Goal: Check status: Check status

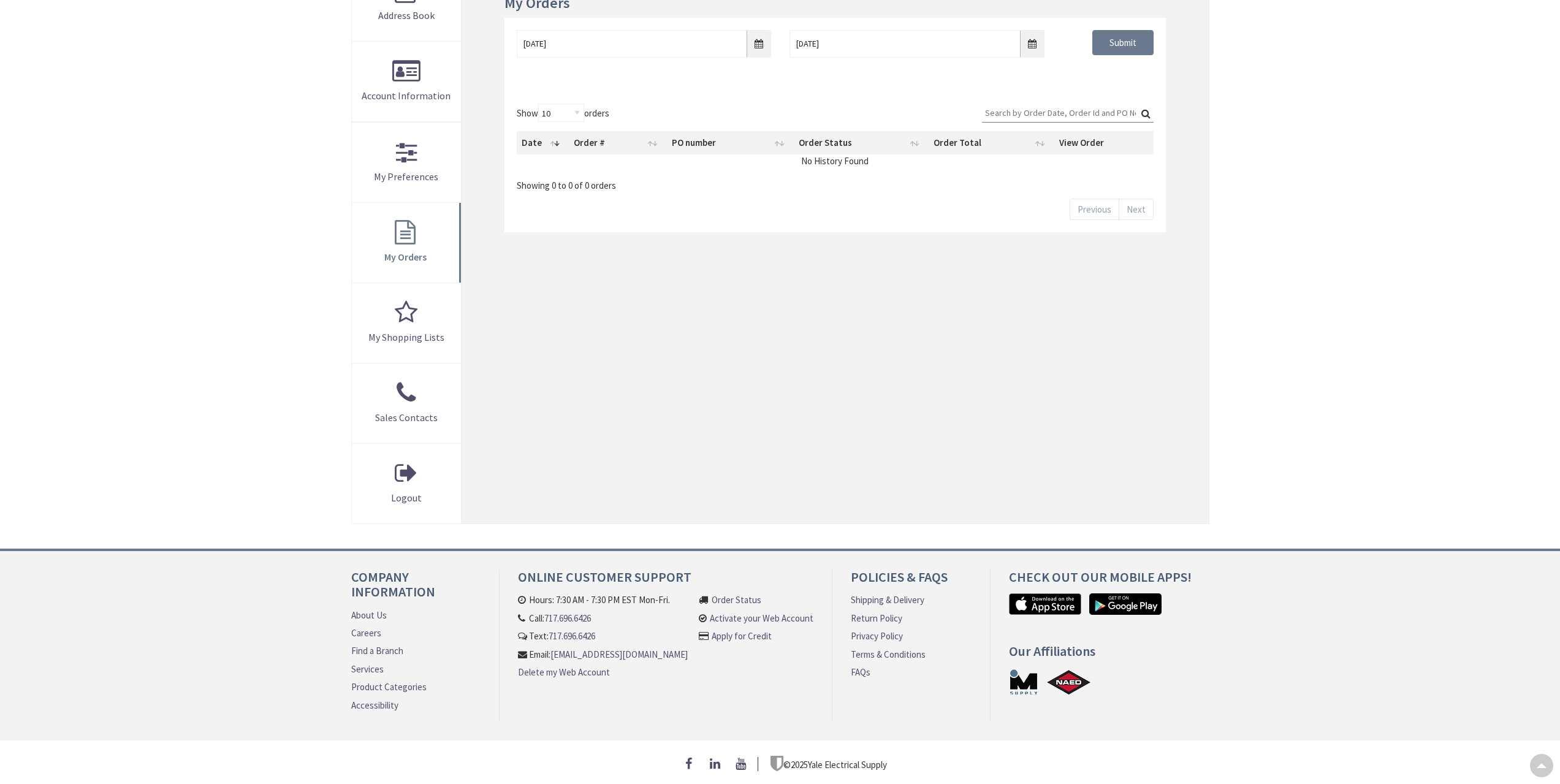
type input "[GEOGRAPHIC_DATA], [GEOGRAPHIC_DATA]"
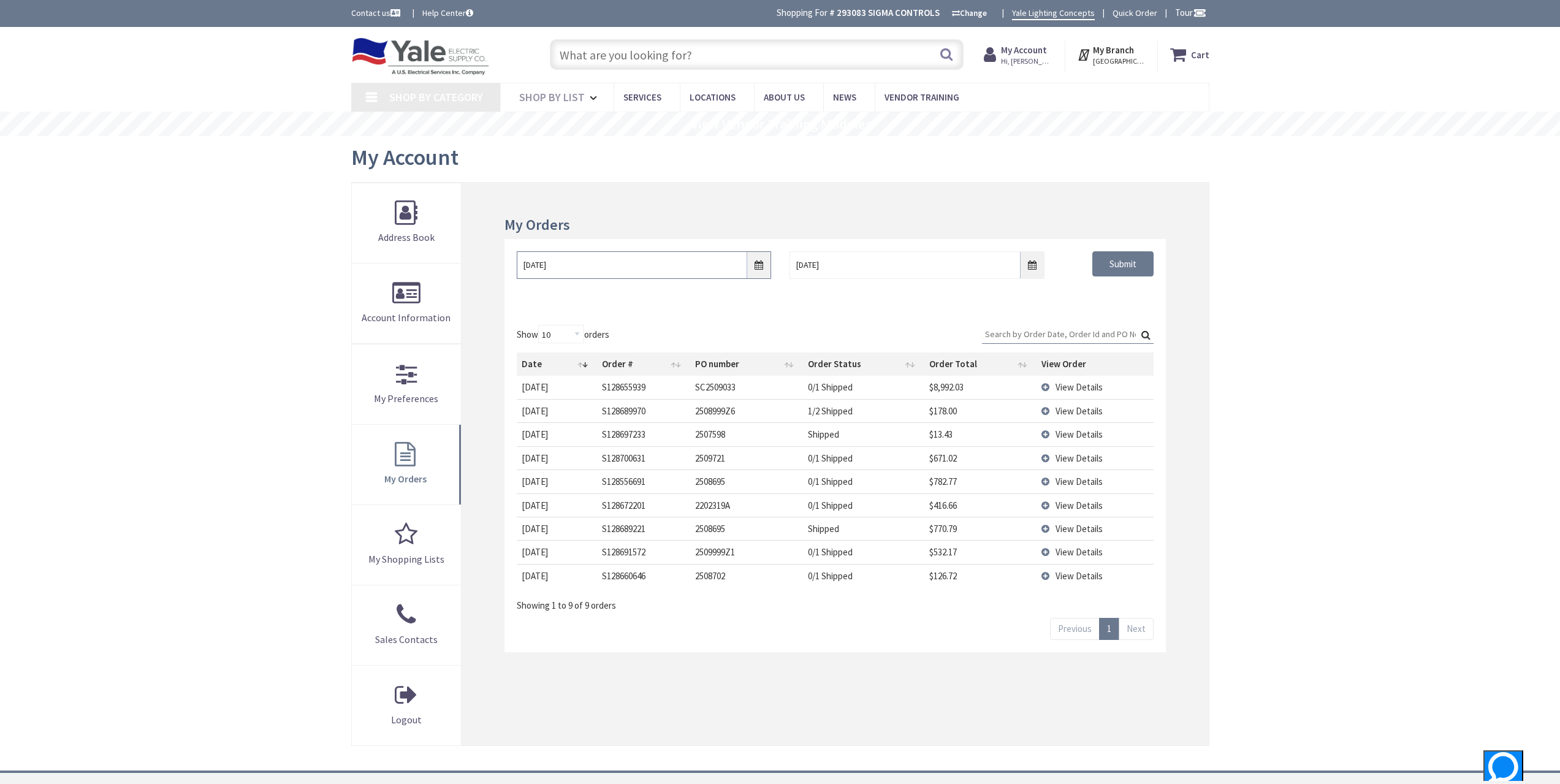
click at [763, 258] on input "[DATE]" at bounding box center [643, 265] width 254 height 27
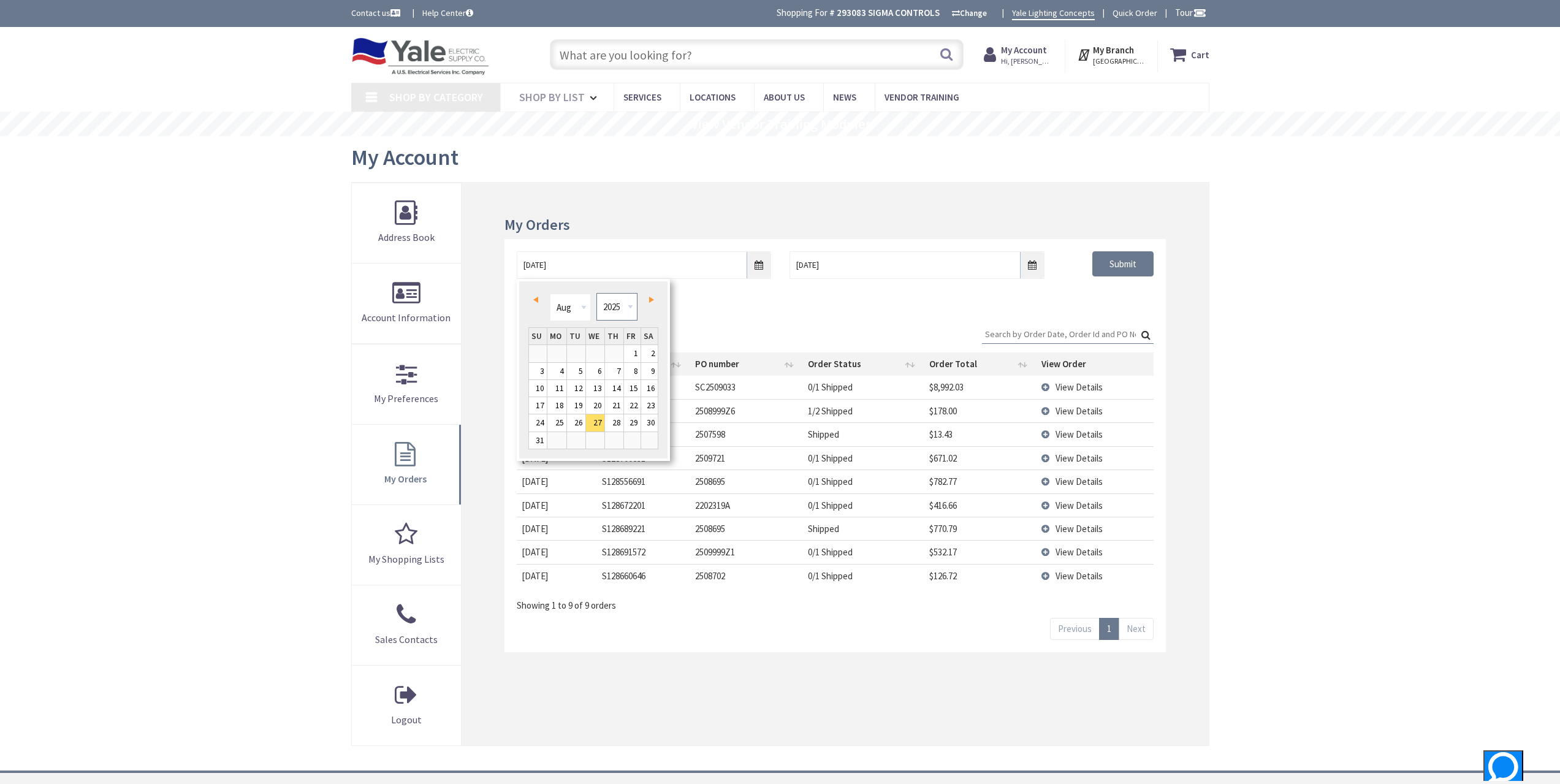
click at [624, 311] on select "1980 1981 1982 1983 1984 1985 1986 1987 1988 1989 1990 1991 1992 1993 1994 1995…" at bounding box center [617, 307] width 41 height 27
type input "[DATE]"
click at [1131, 319] on div "Show 10 25 50 100 orders Search: Date Order # PO number Order Status Order Tota…" at bounding box center [834, 482] width 660 height 339
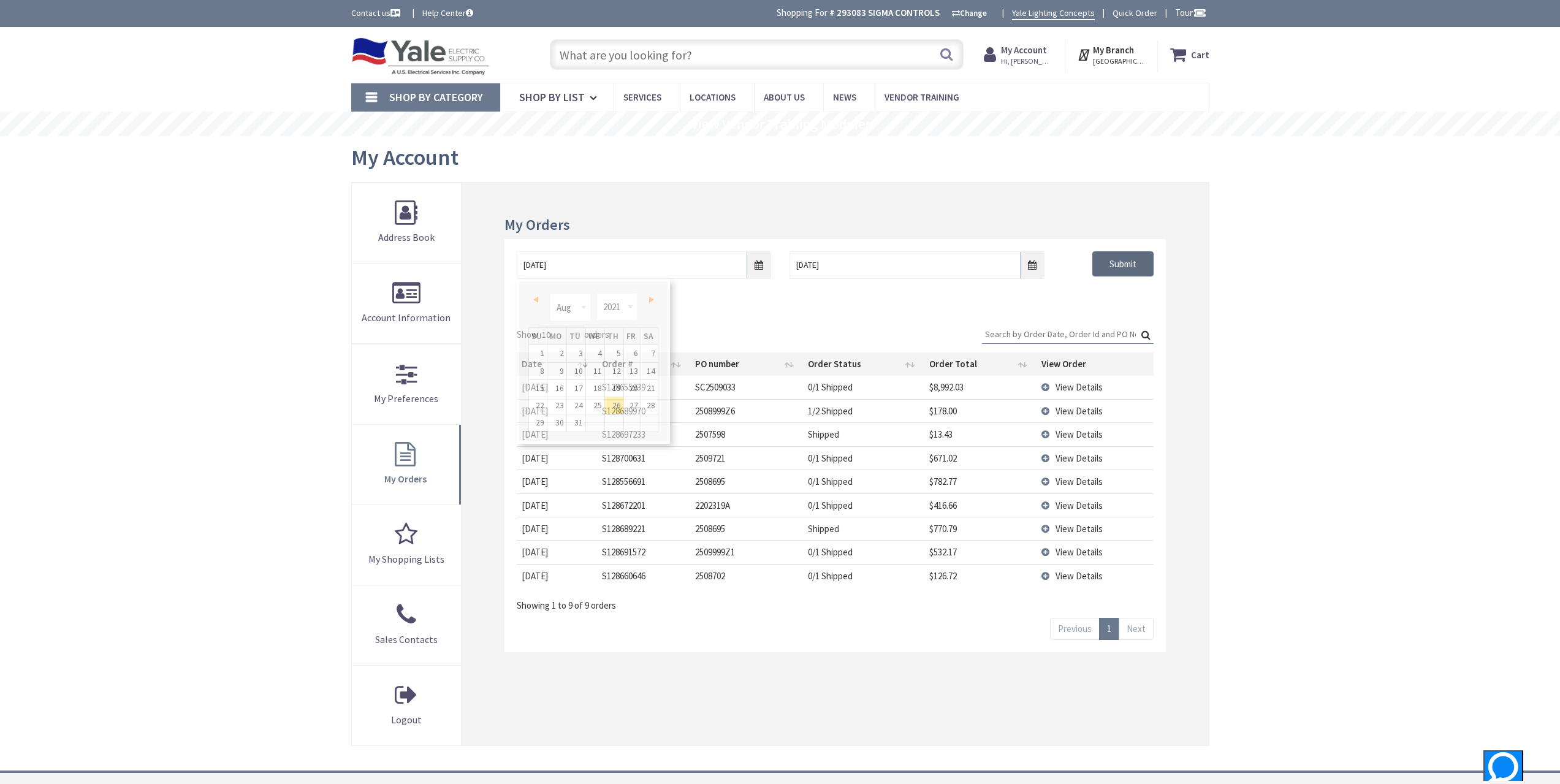
click at [1130, 261] on input "Submit" at bounding box center [1123, 264] width 61 height 26
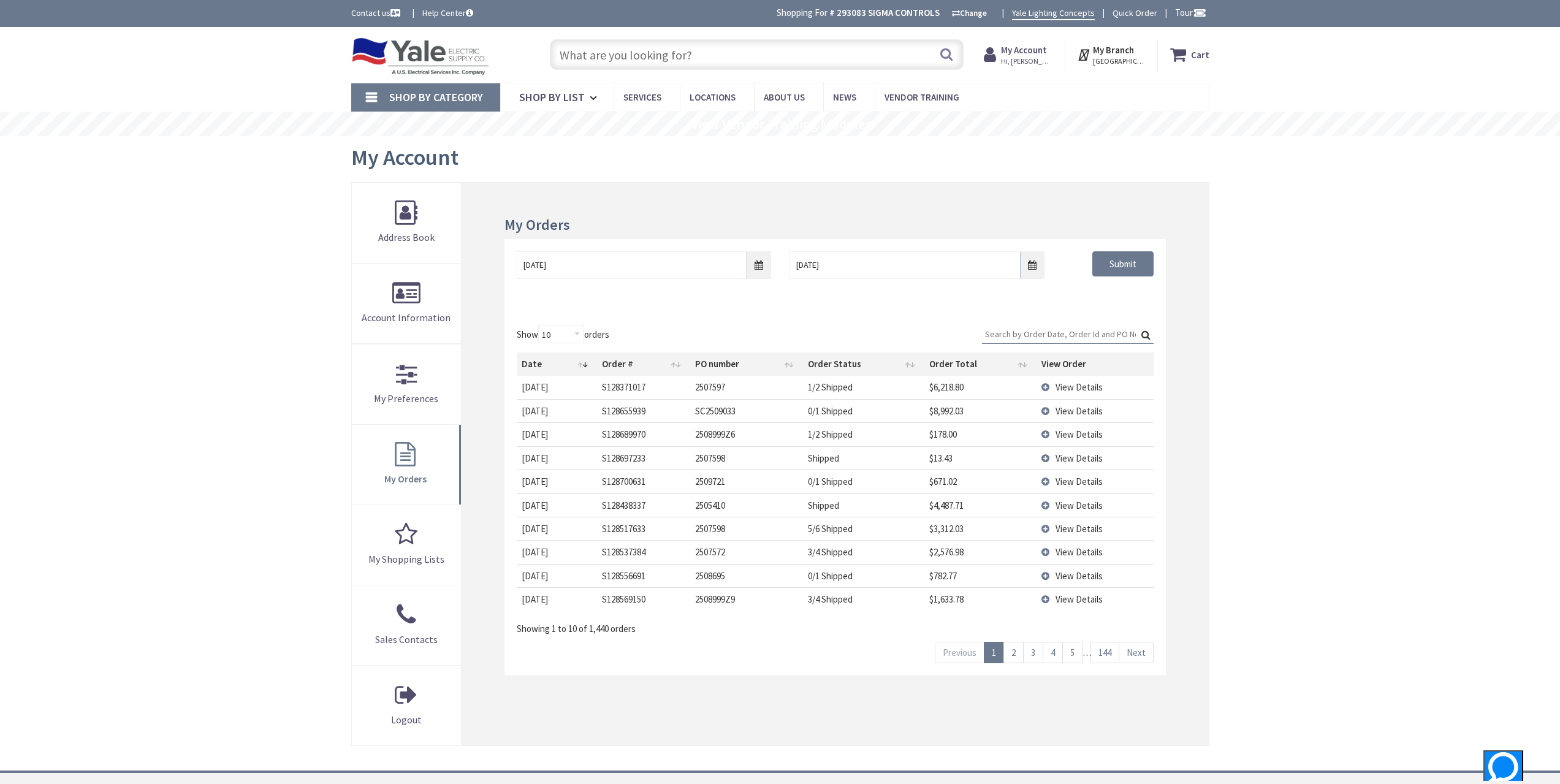
click at [1110, 386] on td "View Details" at bounding box center [1095, 387] width 117 height 22
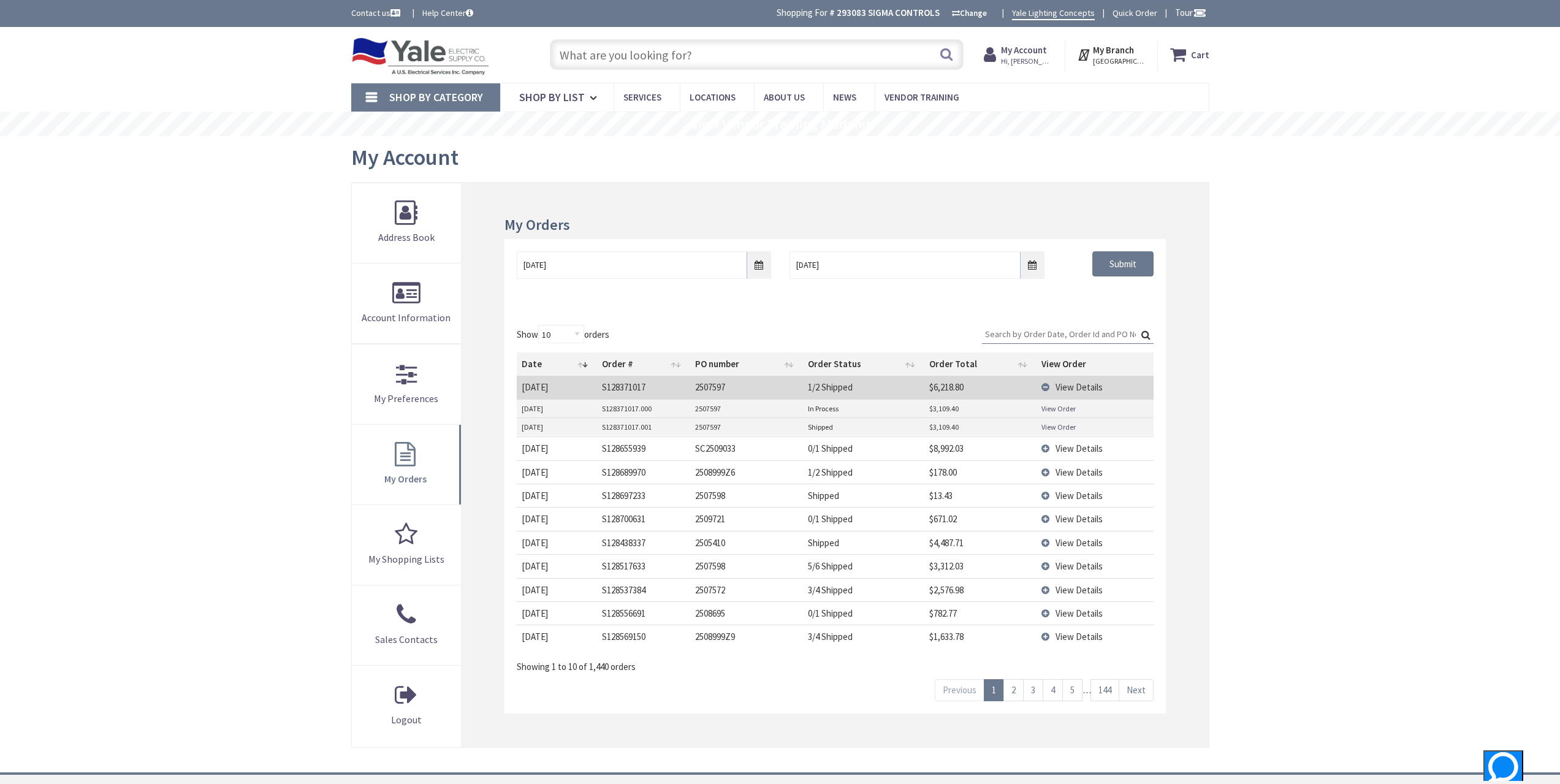
click at [1075, 384] on span "View Details" at bounding box center [1079, 387] width 47 height 12
